Goal: Task Accomplishment & Management: Complete application form

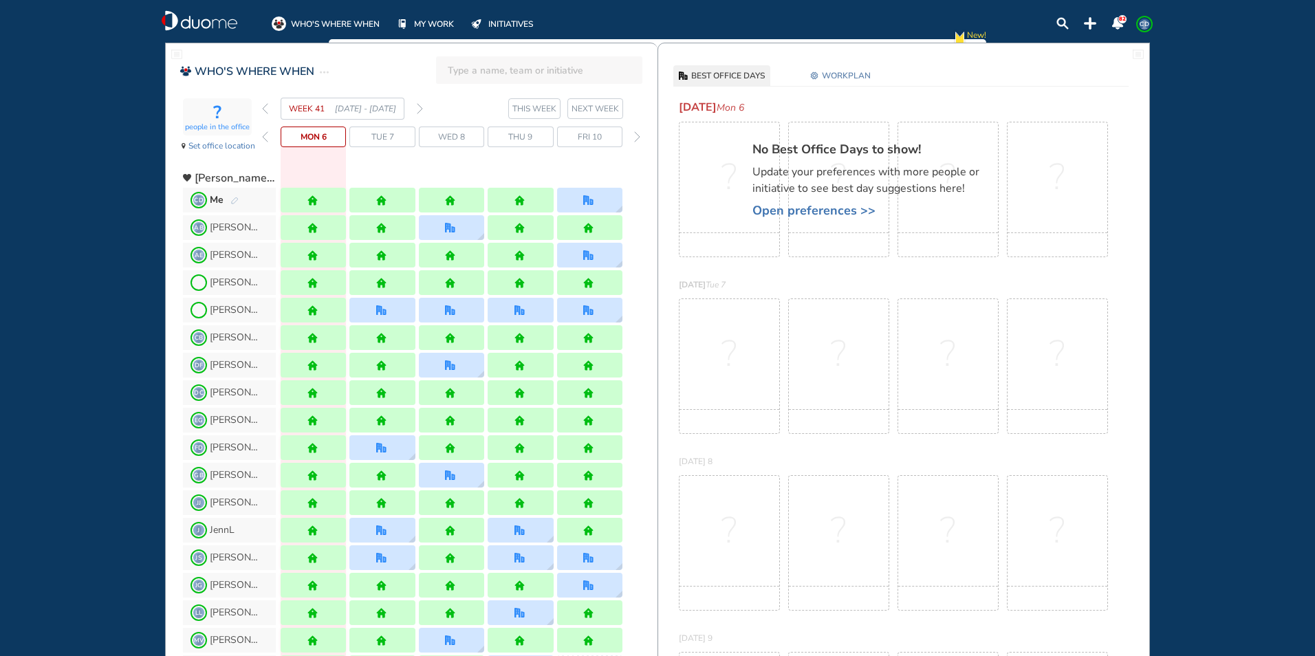
click at [420, 107] on img "forward week" at bounding box center [420, 108] width 6 height 11
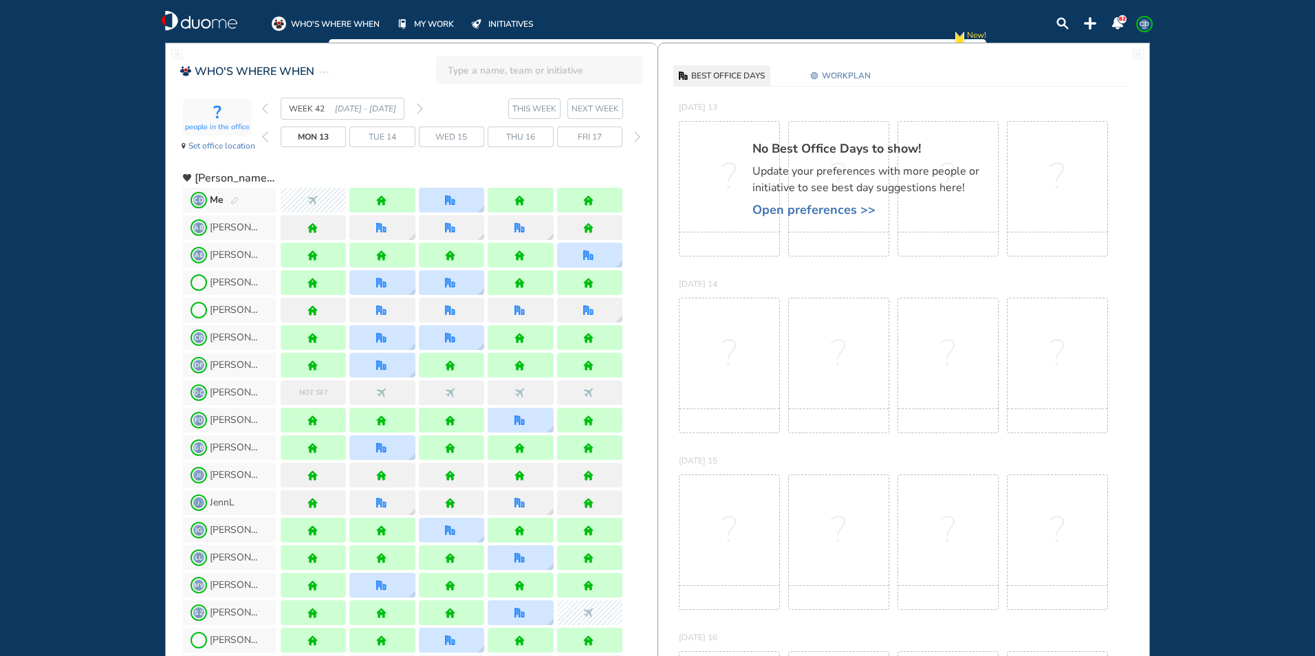
click at [423, 107] on section "WEEK 42 [DATE] - [DATE] THIS WEEK NEXT WEEK" at bounding box center [460, 109] width 396 height 22
click at [420, 107] on img "forward week" at bounding box center [420, 108] width 6 height 11
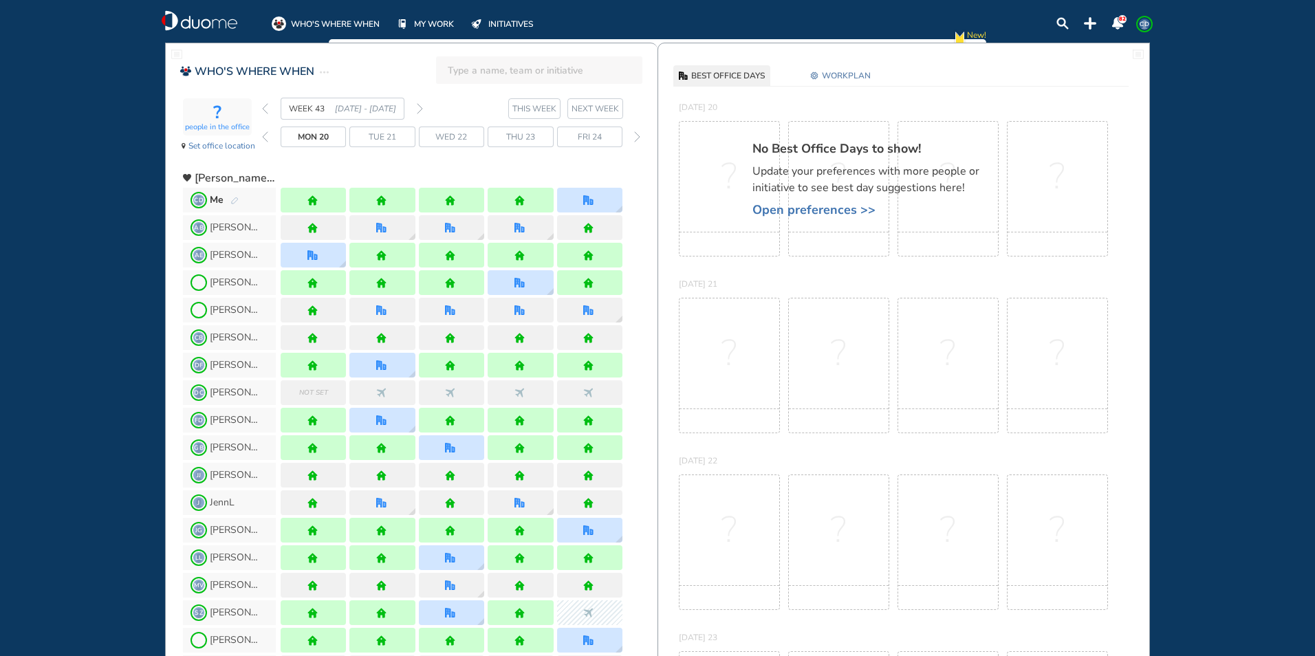
click at [420, 107] on img "forward week" at bounding box center [420, 108] width 6 height 11
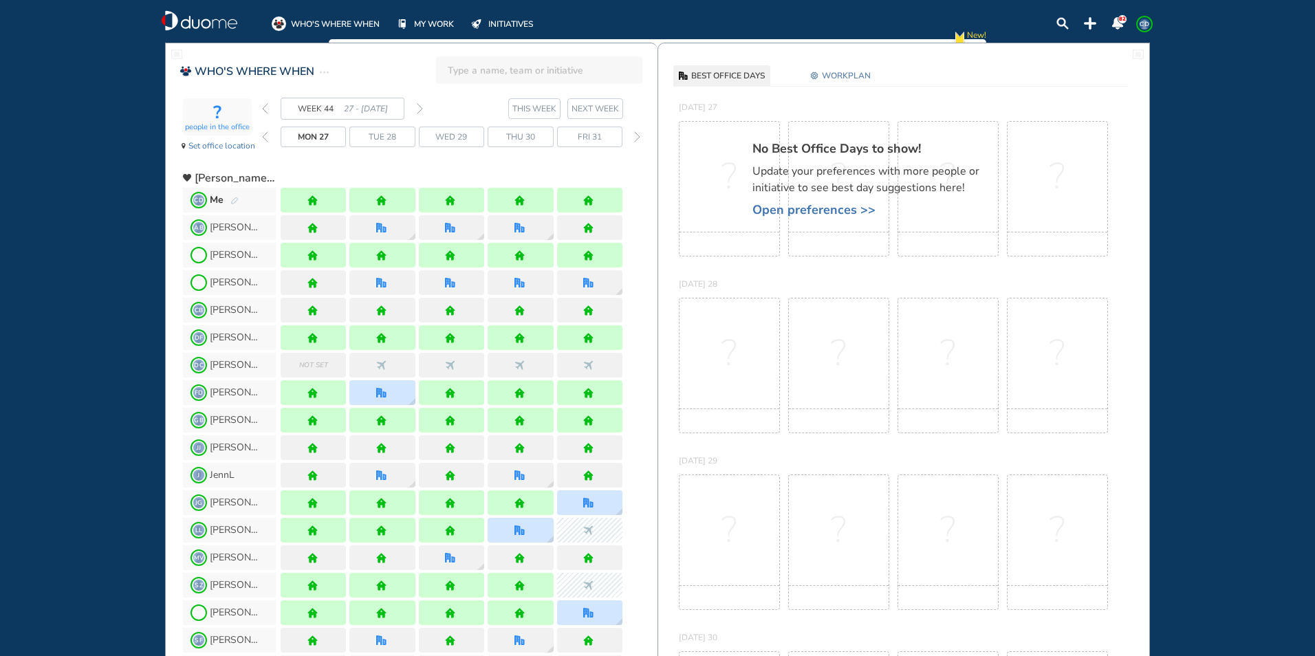
click at [418, 110] on img "forward week" at bounding box center [420, 108] width 6 height 11
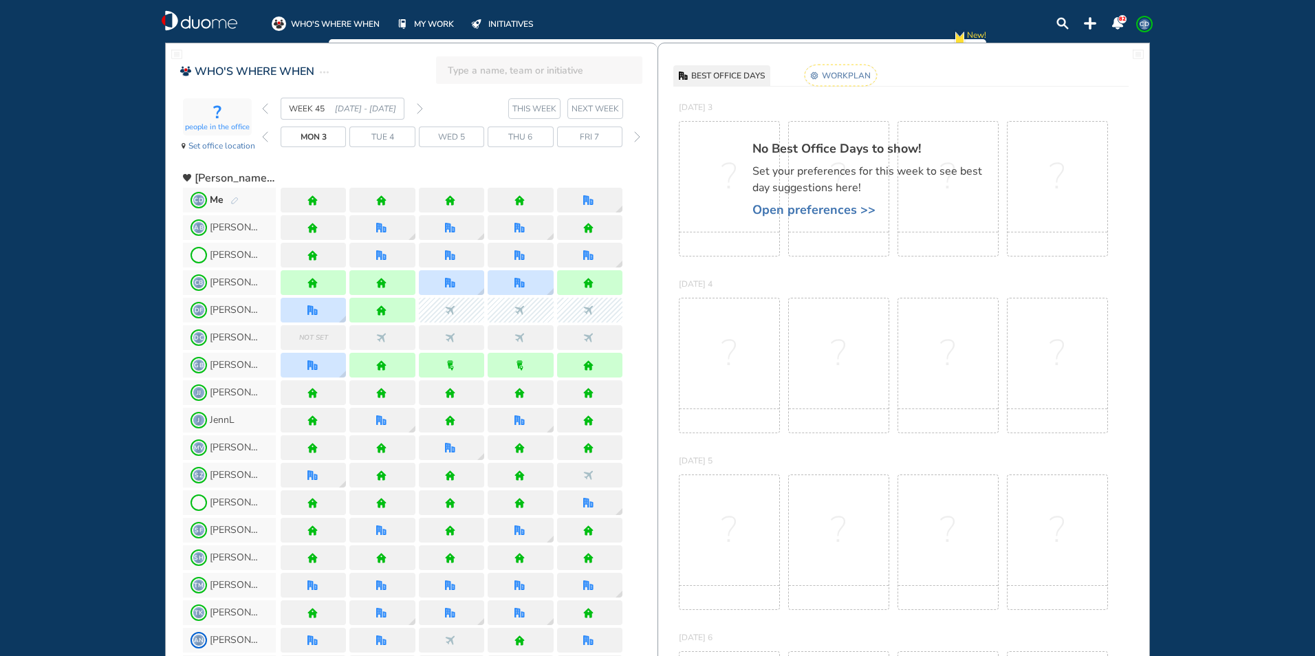
click at [232, 197] on img "pen-edit" at bounding box center [234, 201] width 8 height 9
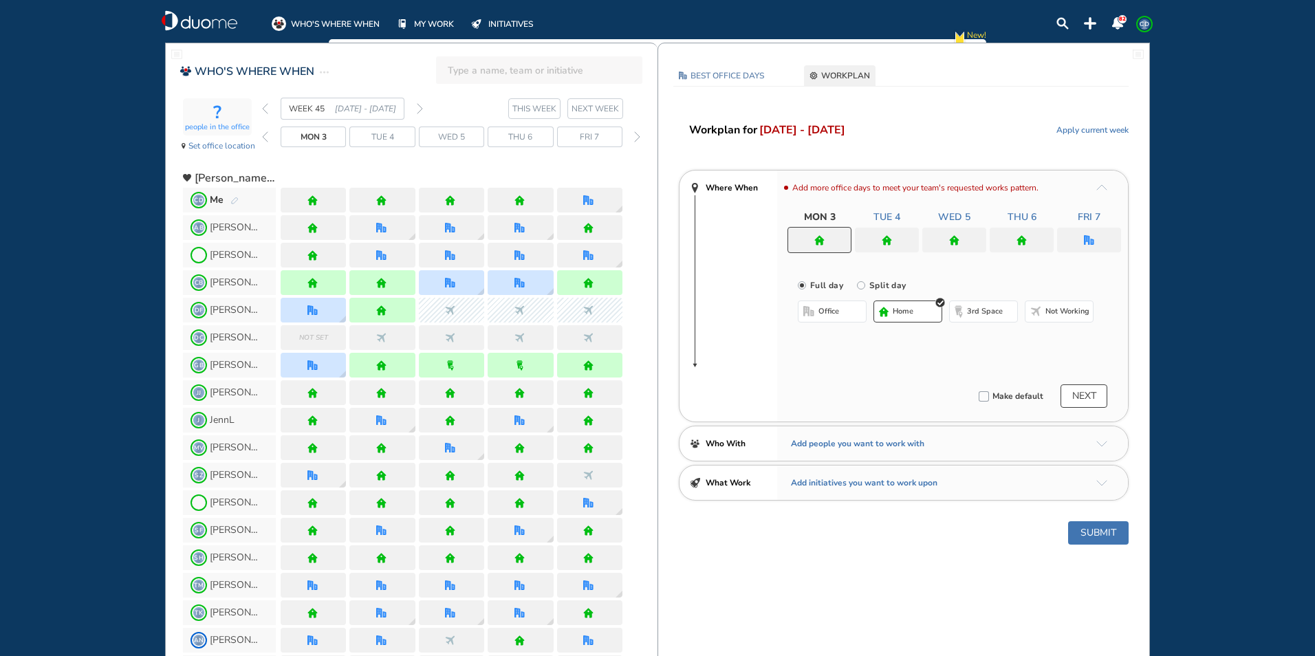
click at [823, 235] on img "home" at bounding box center [819, 240] width 10 height 10
click at [910, 313] on span "home" at bounding box center [903, 311] width 21 height 11
click at [889, 247] on div at bounding box center [887, 240] width 64 height 25
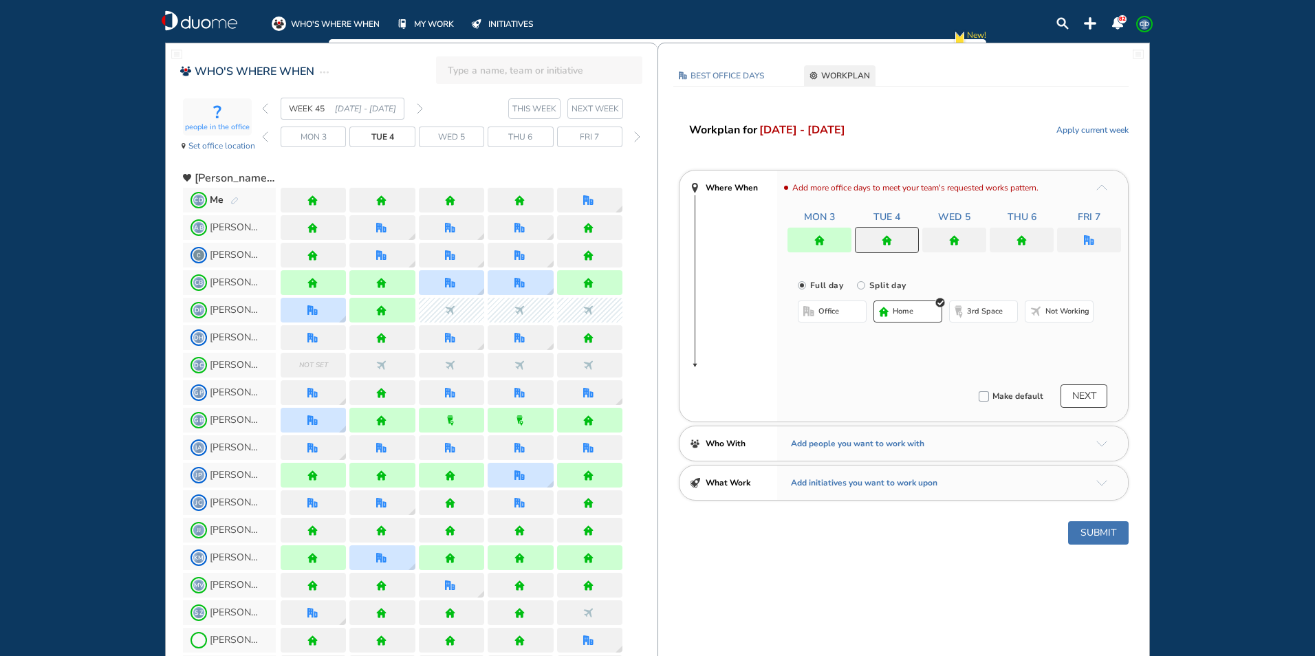
click at [891, 314] on button "home" at bounding box center [908, 312] width 69 height 22
click at [949, 241] on div at bounding box center [954, 240] width 64 height 25
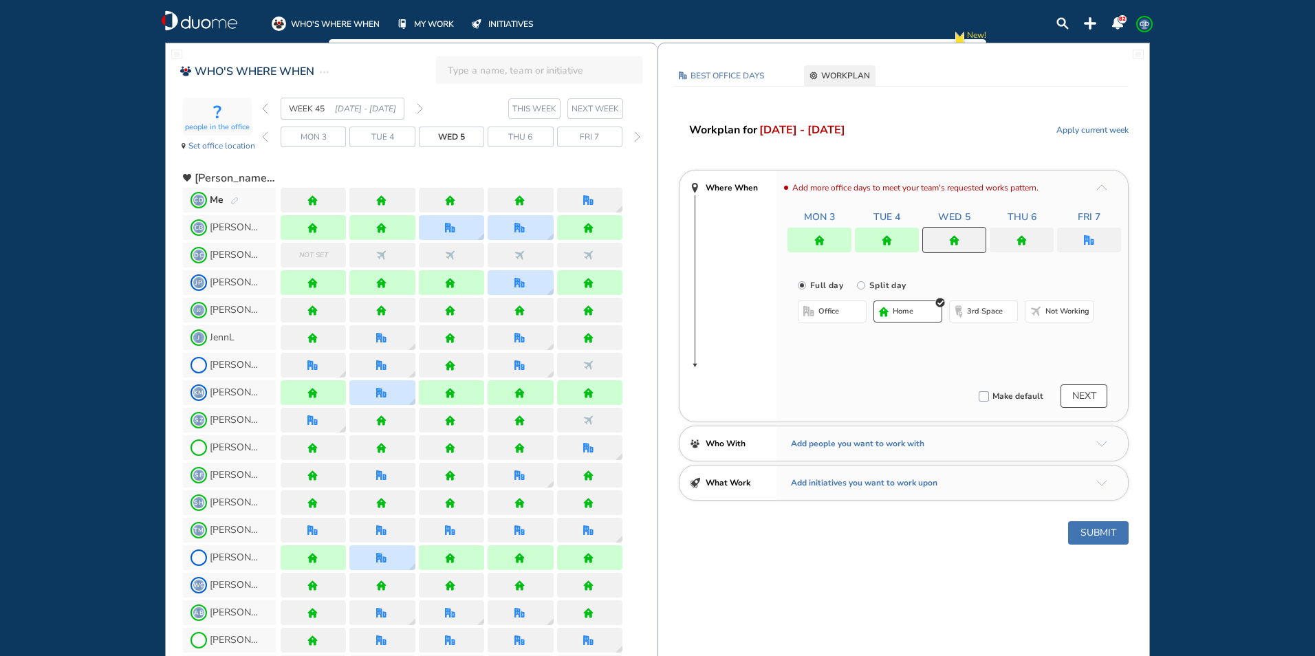
click at [926, 305] on button "home" at bounding box center [908, 312] width 69 height 22
click at [1033, 236] on div at bounding box center [1022, 240] width 64 height 25
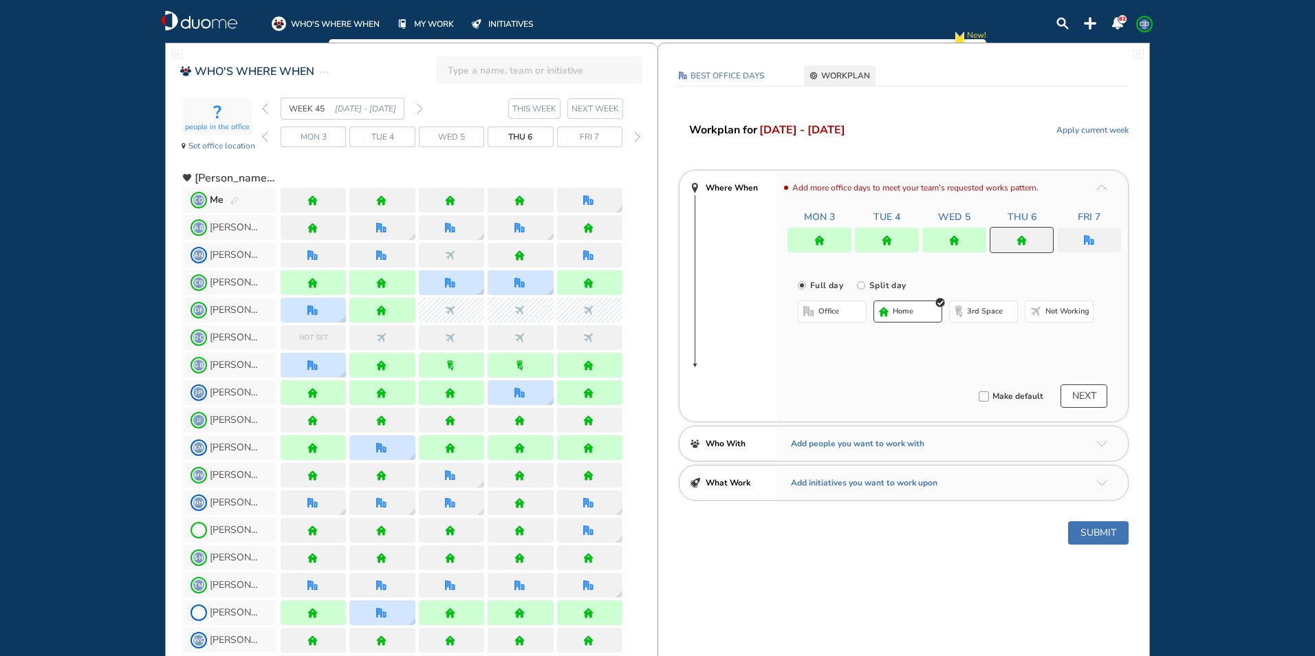
click at [893, 312] on span "home" at bounding box center [903, 311] width 21 height 11
click at [1097, 246] on div at bounding box center [1089, 240] width 64 height 25
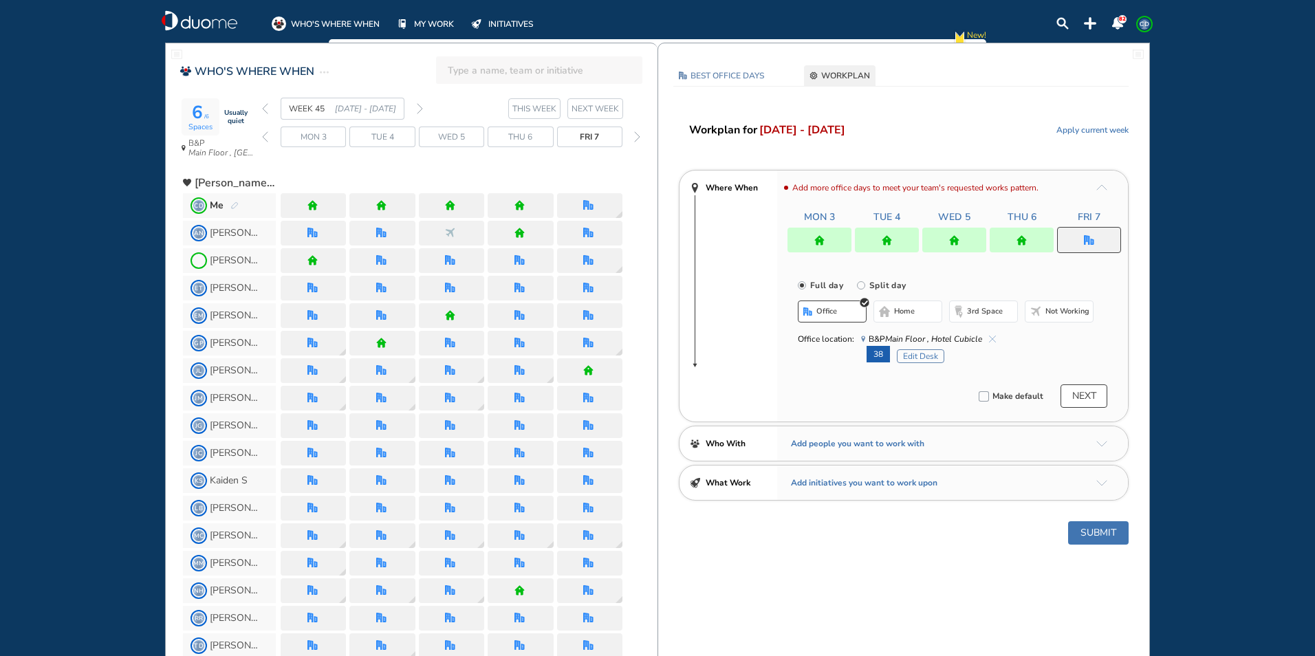
click at [1088, 530] on button "Submit" at bounding box center [1098, 532] width 61 height 23
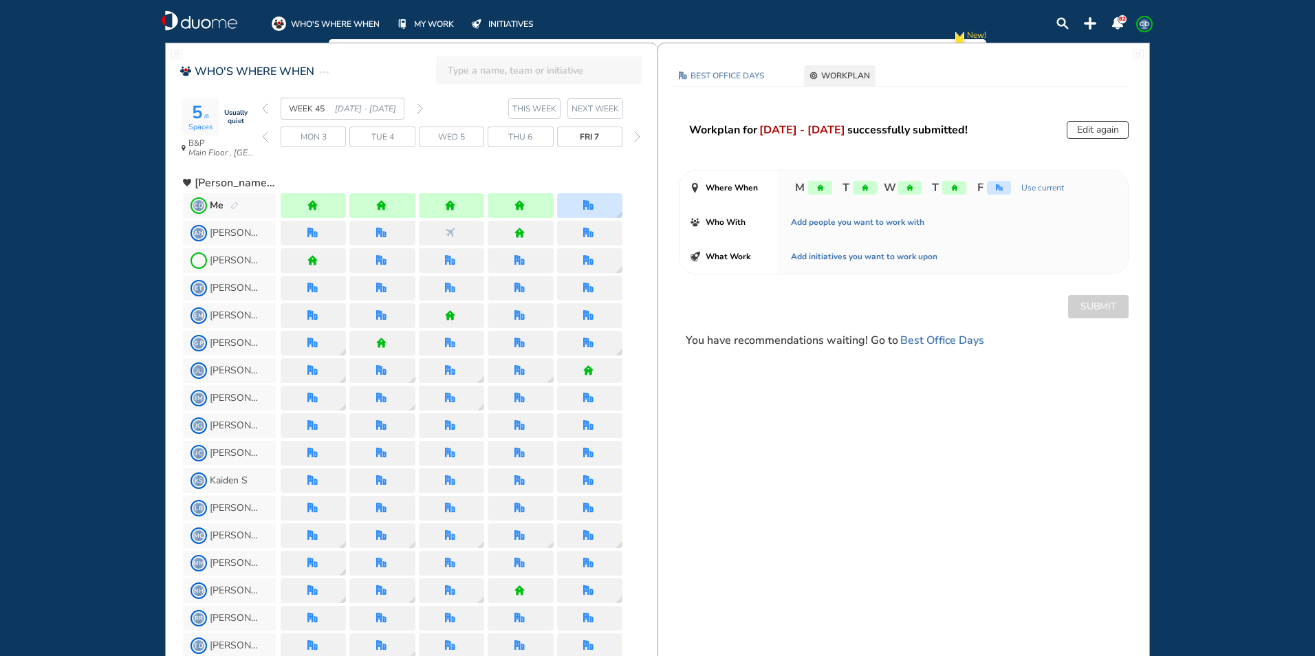
click at [420, 108] on img "forward week" at bounding box center [420, 108] width 6 height 11
